Goal: Transaction & Acquisition: Purchase product/service

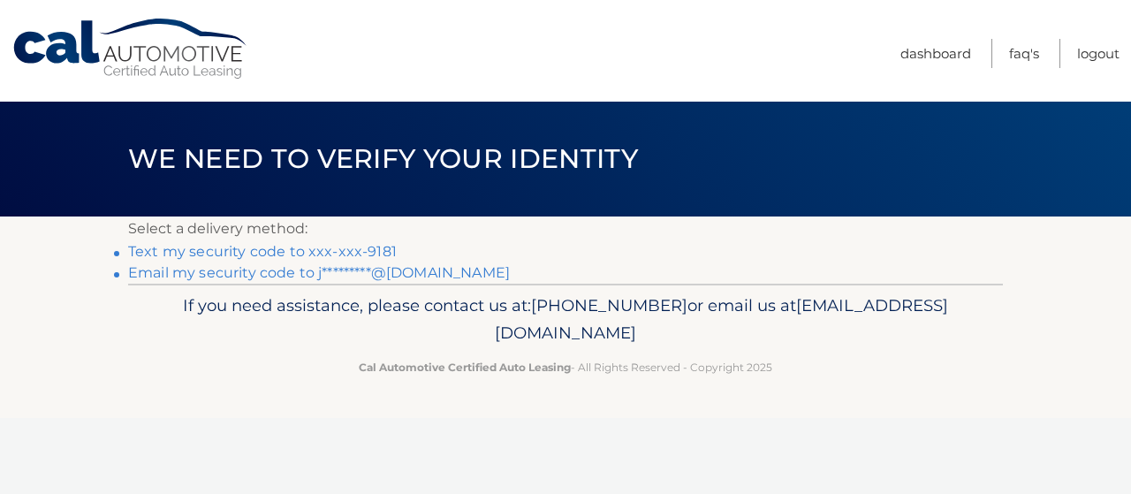
click at [379, 246] on link "Text my security code to xxx-xxx-9181" at bounding box center [262, 251] width 268 height 17
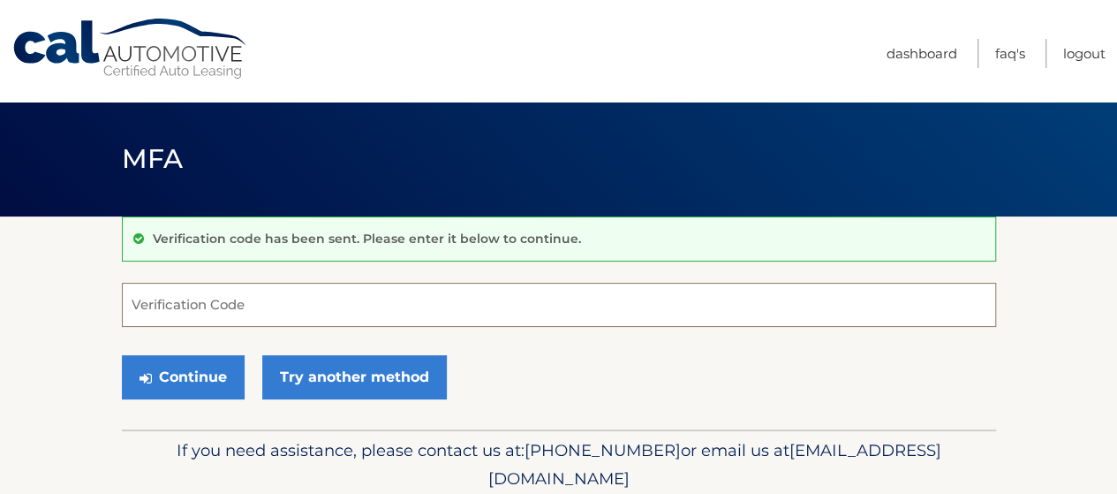
click at [270, 305] on input "Verification Code" at bounding box center [559, 305] width 874 height 44
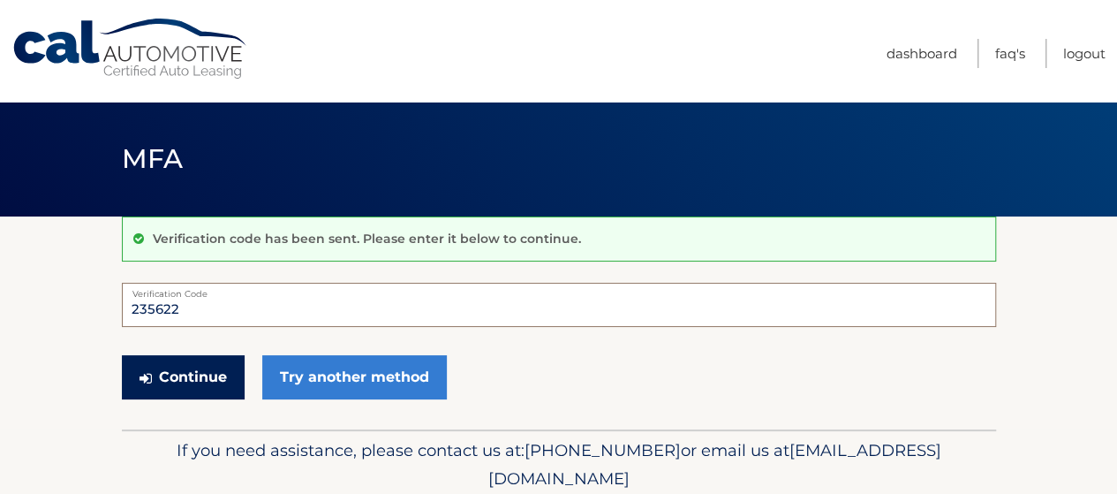
type input "235622"
click at [163, 369] on button "Continue" at bounding box center [183, 377] width 123 height 44
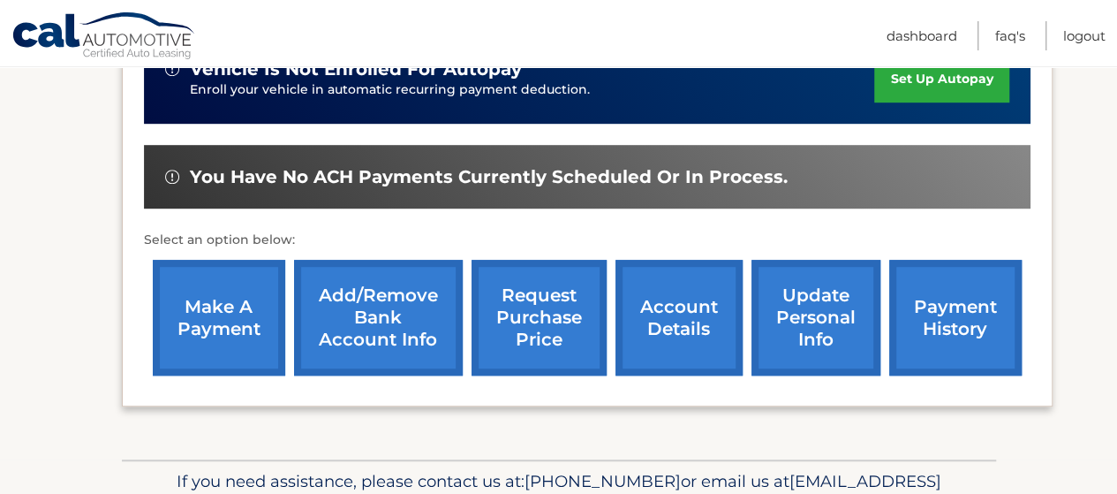
scroll to position [530, 0]
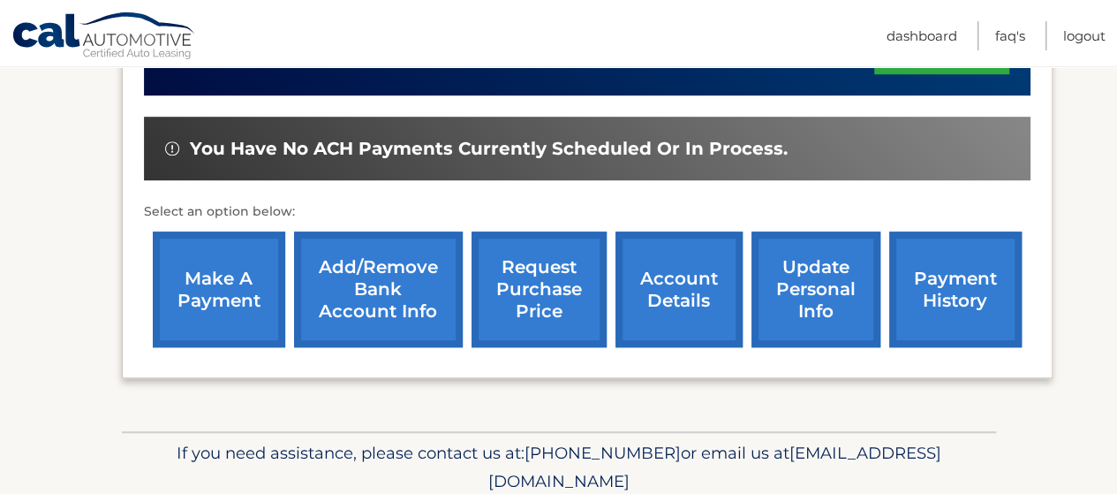
click at [245, 305] on link "make a payment" at bounding box center [219, 289] width 132 height 116
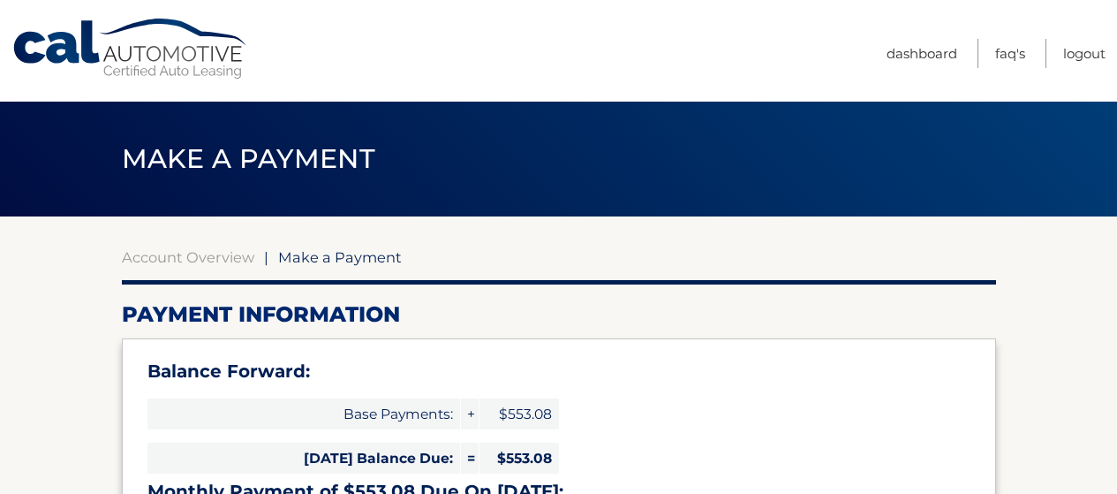
select select "NWRiODM3NzEtYzI0Mi00MzI4LTlkODQtYTIyOTNiNTE1MDM5"
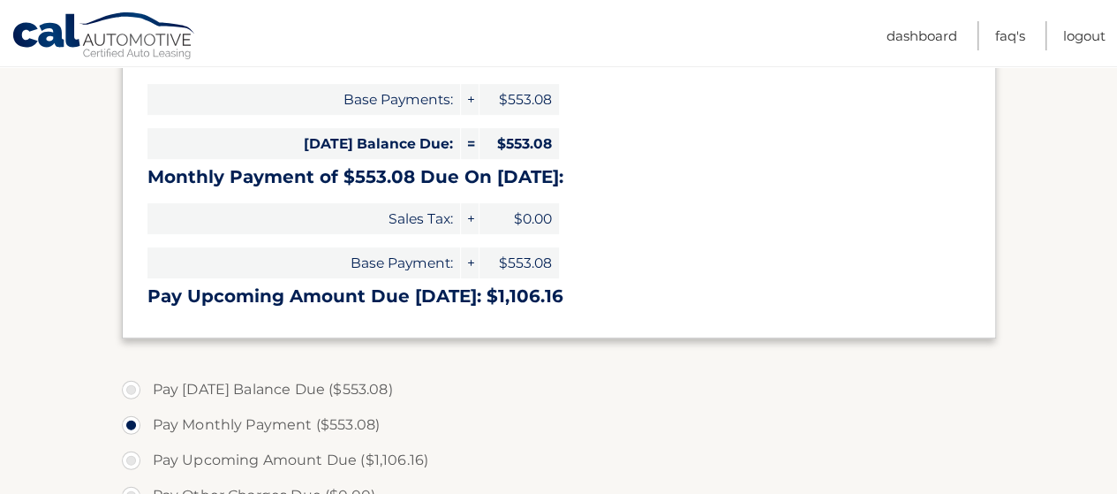
scroll to position [353, 0]
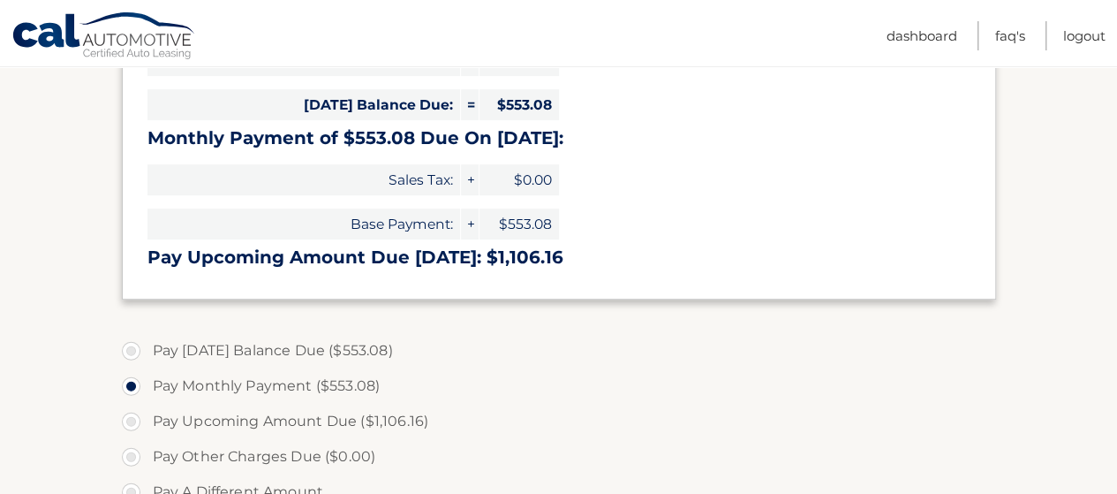
click at [132, 345] on label "Pay Today's Balance Due ($553.08)" at bounding box center [559, 350] width 874 height 35
click at [132, 345] on input "Pay Today's Balance Due ($553.08)" at bounding box center [138, 347] width 18 height 28
radio input "true"
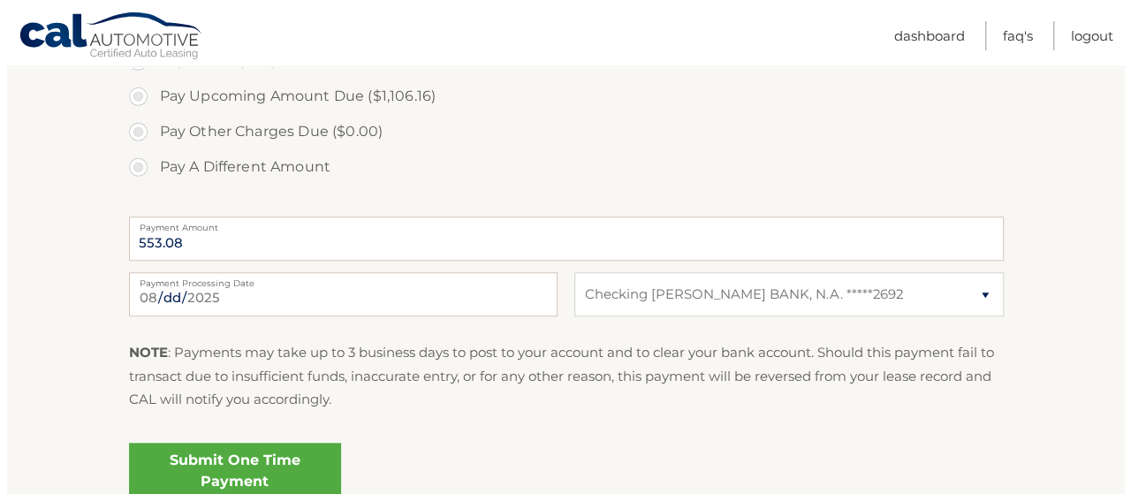
scroll to position [707, 0]
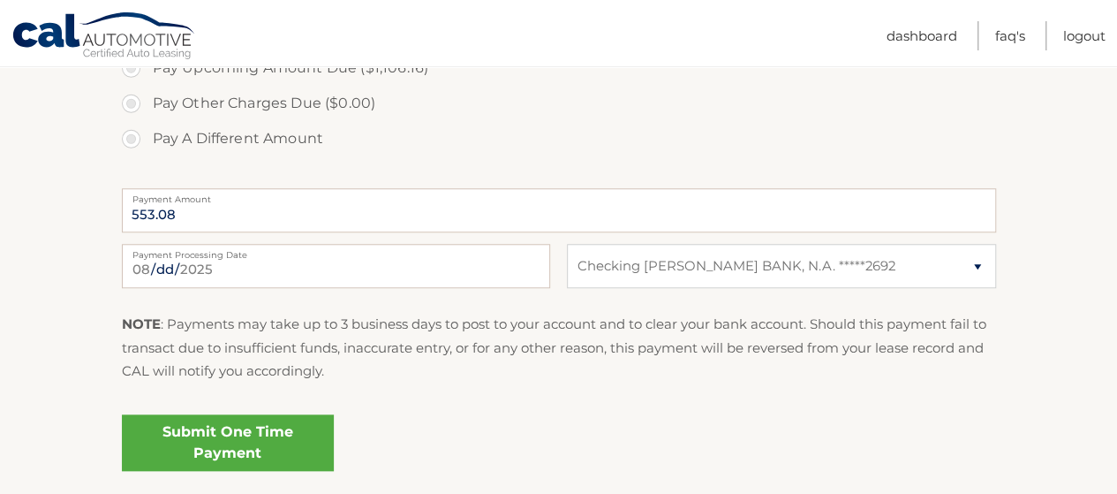
click at [282, 458] on link "Submit One Time Payment" at bounding box center [228, 442] width 212 height 57
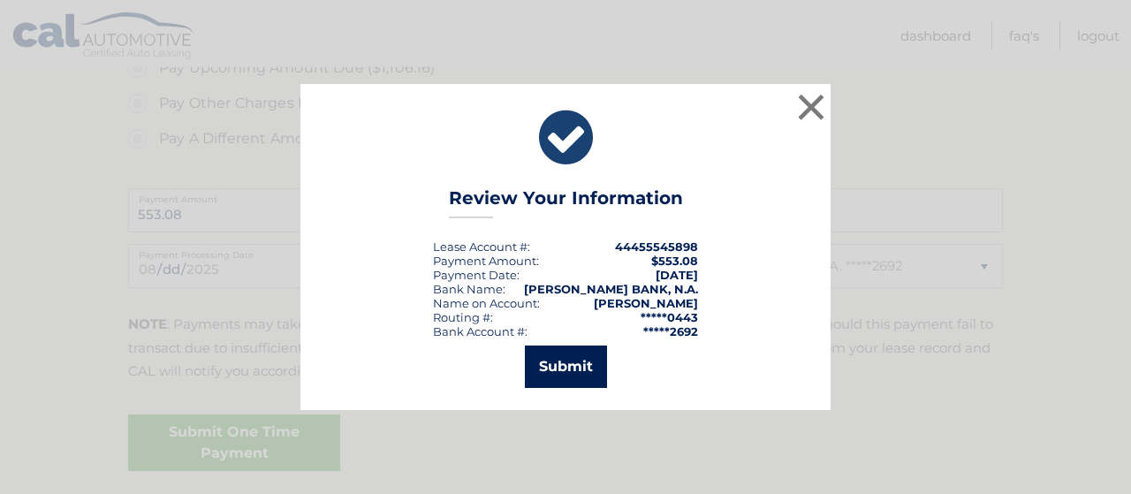
click at [560, 367] on button "Submit" at bounding box center [566, 366] width 82 height 42
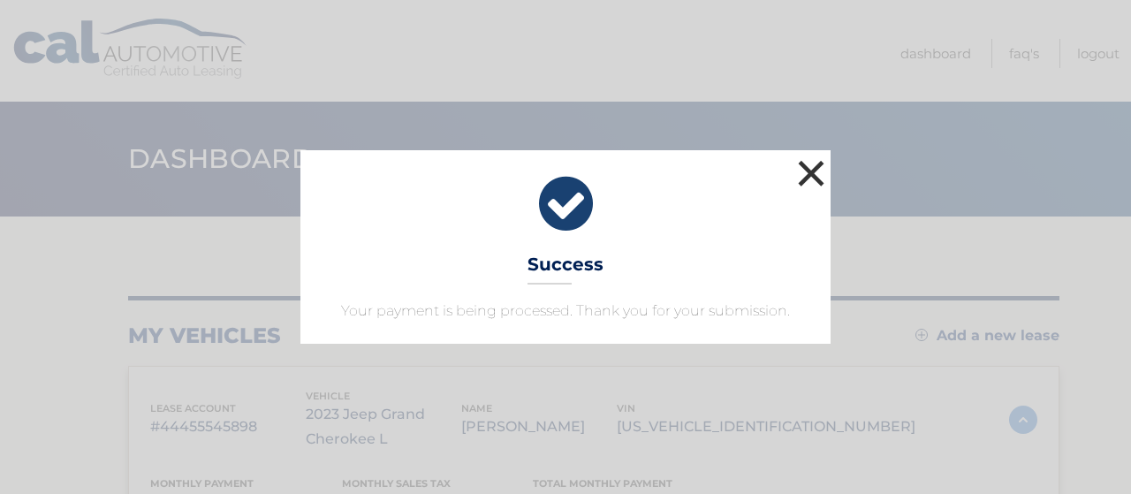
click at [814, 167] on button "×" at bounding box center [810, 172] width 35 height 35
